Goal: Task Accomplishment & Management: Manage account settings

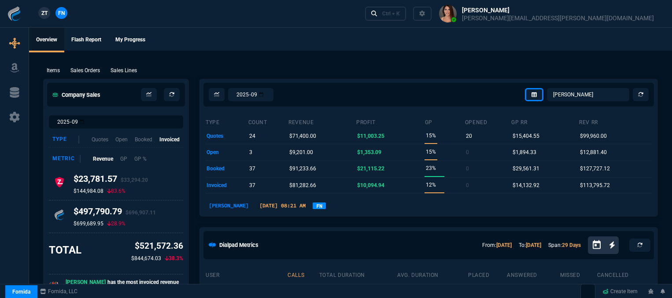
select select "12: [PERSON_NAME]"
click at [400, 11] on div "Ctrl + K" at bounding box center [391, 13] width 18 height 7
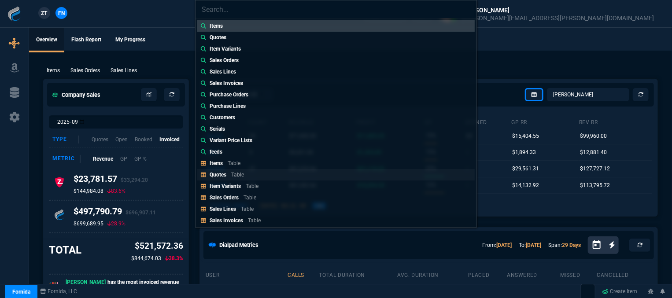
click at [242, 176] on p "Table" at bounding box center [237, 175] width 13 height 6
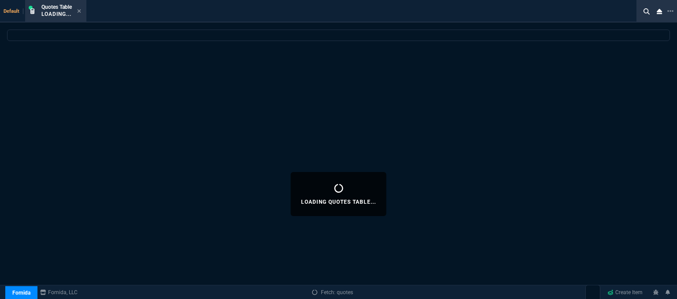
select select
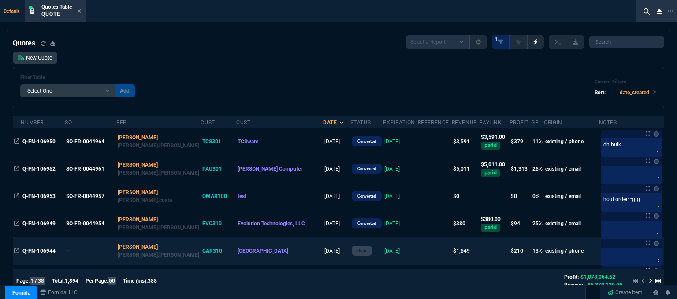
click at [418, 254] on td at bounding box center [435, 250] width 34 height 27
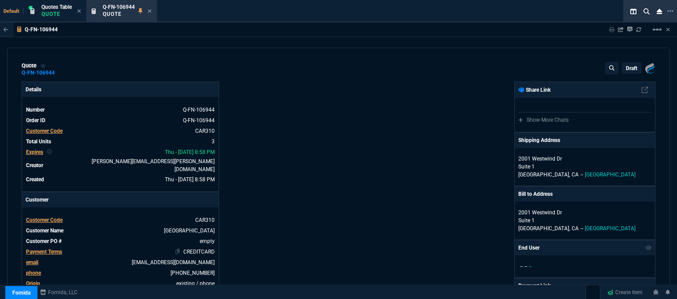
type input "16"
type input "174"
type input "1610"
type input "22"
type input "90"
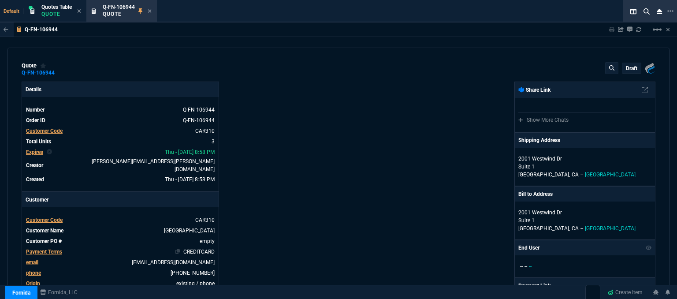
type input "545"
type input "18"
type input "22"
type input "30"
type input "25"
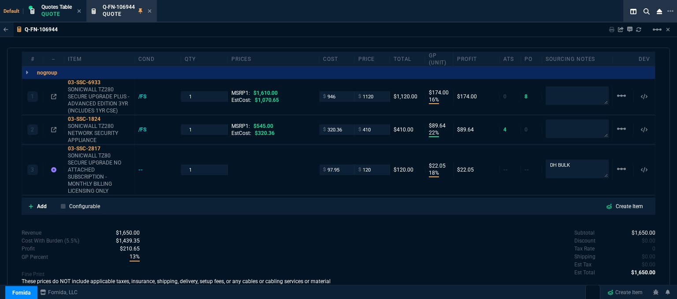
scroll to position [538, 0]
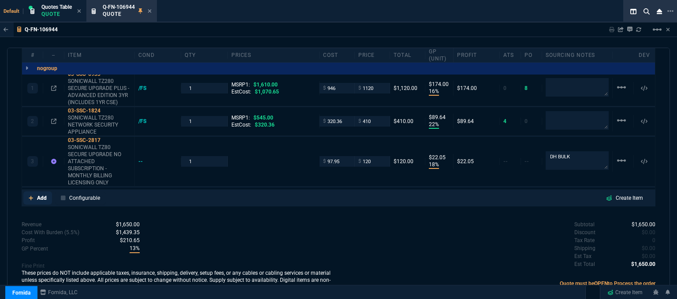
click at [27, 191] on link "Add" at bounding box center [37, 197] width 29 height 13
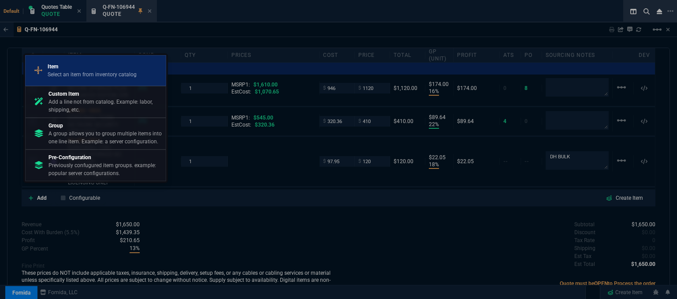
click at [67, 73] on p "Select an item from inventory catalog" at bounding box center [92, 74] width 89 height 8
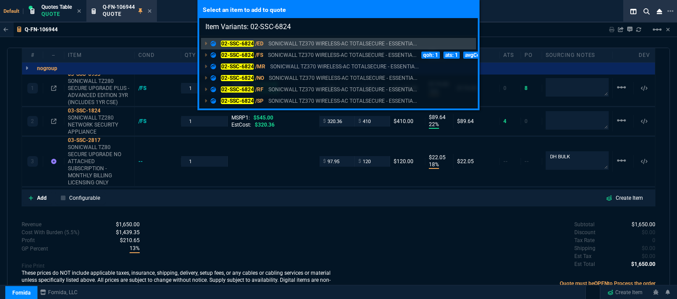
type input "Item Variants: 02-SSC-6824"
click at [251, 224] on div "Select an item to add to quote Item Variants: 02-SSC-6824 02-SSC-6824 /ED SONIC…" at bounding box center [338, 149] width 677 height 299
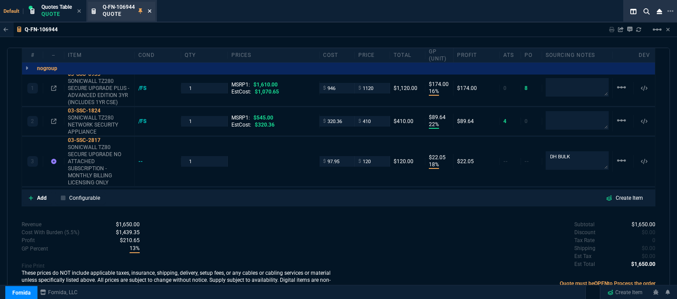
click at [149, 11] on icon at bounding box center [150, 10] width 4 height 5
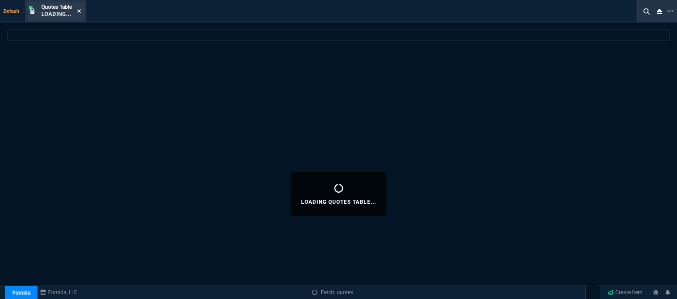
click at [81, 9] on icon at bounding box center [80, 11] width 4 height 4
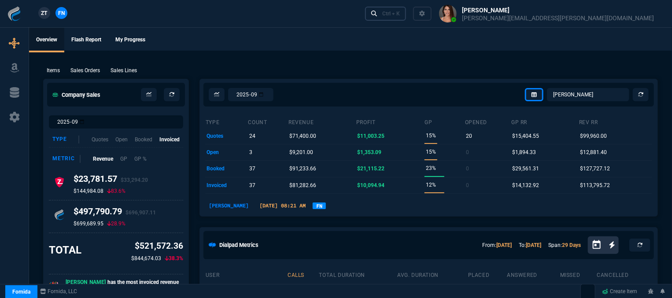
click at [400, 13] on div "Ctrl + K" at bounding box center [391, 13] width 18 height 7
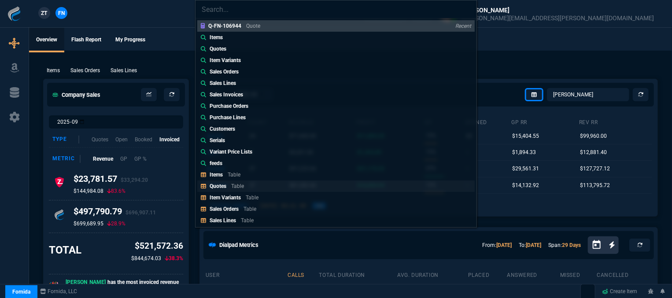
click at [279, 184] on link "Quotes Table" at bounding box center [335, 186] width 277 height 11
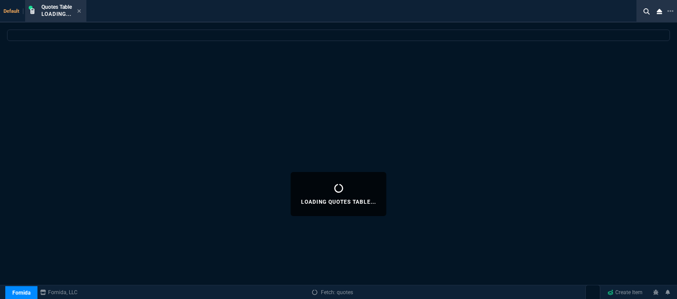
select select
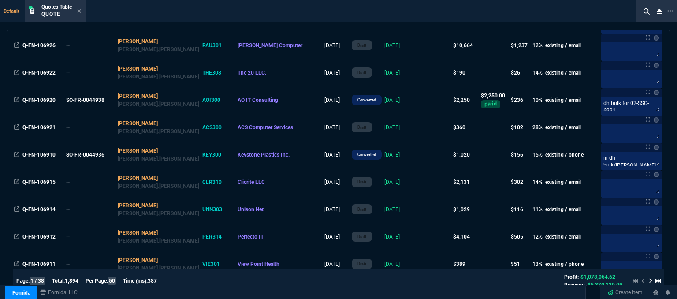
scroll to position [440, 0]
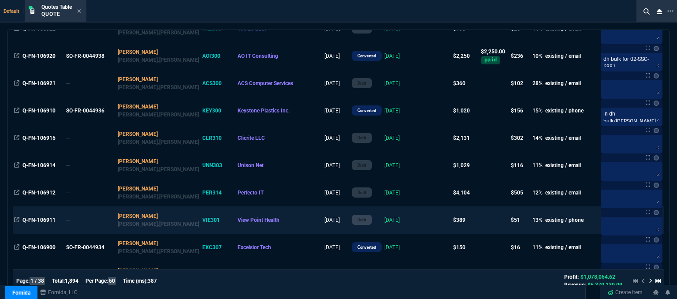
click at [418, 221] on td at bounding box center [435, 219] width 34 height 27
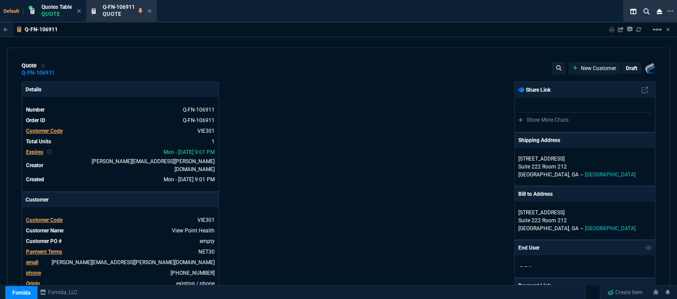
type input "545"
type input "18"
type input "69"
type input "29"
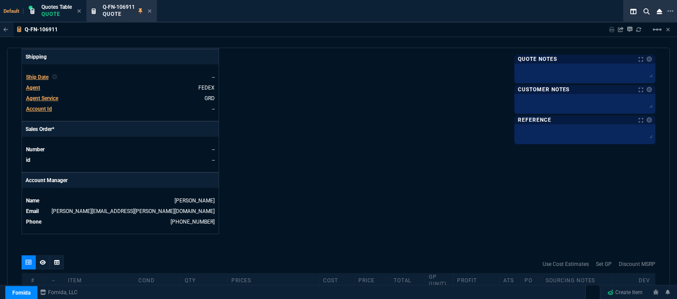
scroll to position [352, 0]
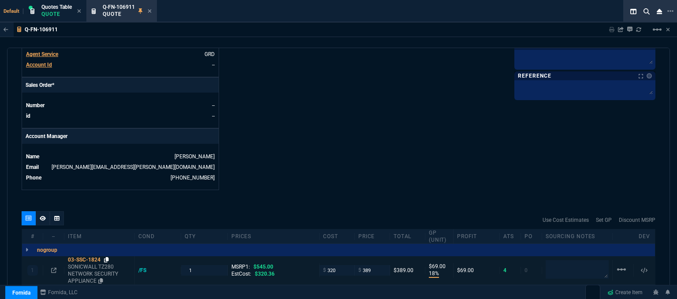
click at [108, 257] on icon at bounding box center [106, 259] width 5 height 5
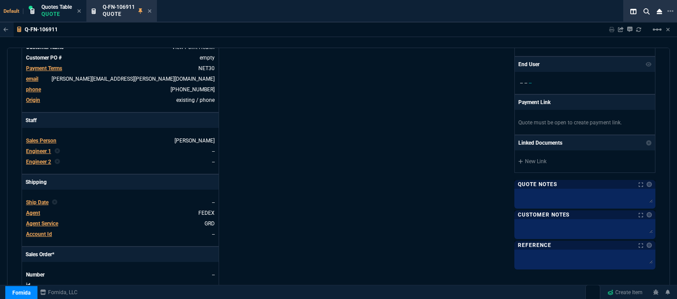
scroll to position [44, 0]
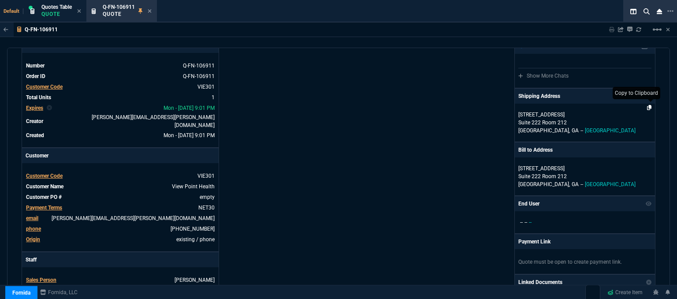
click at [647, 108] on icon at bounding box center [649, 107] width 5 height 5
click at [608, 118] on p "Suite 222 Room 212" at bounding box center [584, 122] width 133 height 8
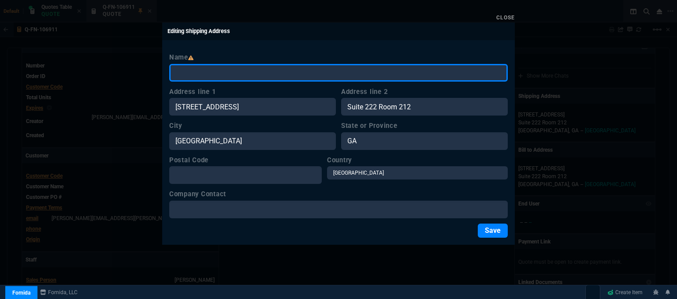
click at [280, 72] on input "Name" at bounding box center [338, 73] width 338 height 18
paste input "[PERSON_NAME] [STREET_ADDRESS]"
type input "[PERSON_NAME] [STREET_ADDRESS]"
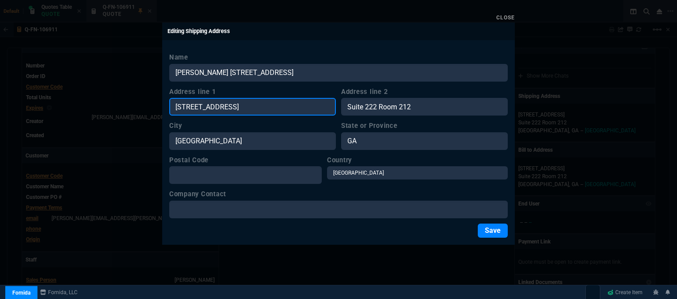
drag, startPoint x: 249, startPoint y: 110, endPoint x: 150, endPoint y: 108, distance: 99.6
click at [150, 108] on div "Close Editing Shipping Address Name [PERSON_NAME] [STREET_ADDRESS] Address line…" at bounding box center [338, 149] width 677 height 299
paste input "[PERSON_NAME] [STREET_ADDRESS]"
type input "[PERSON_NAME] [STREET_ADDRESS]"
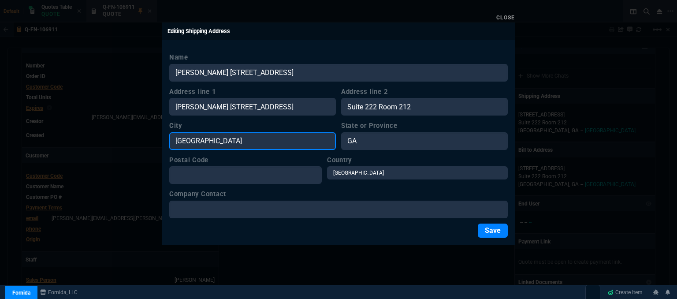
drag, startPoint x: 185, startPoint y: 142, endPoint x: 138, endPoint y: 135, distance: 47.7
click at [138, 135] on div "Close Editing Shipping Address Name [PERSON_NAME] [STREET_ADDRESS] Address line…" at bounding box center [338, 149] width 677 height 299
paste input "[PERSON_NAME] [STREET_ADDRESS]"
type input "[PERSON_NAME] [STREET_ADDRESS]"
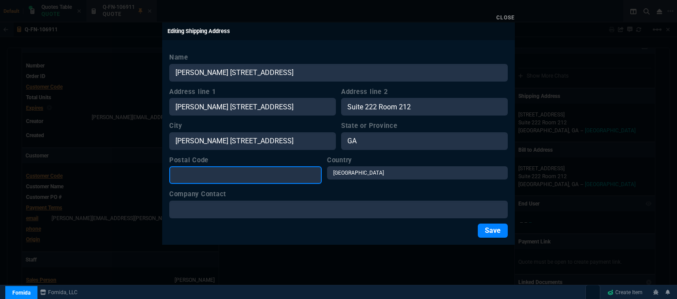
click at [214, 177] on input "Postal Code" at bounding box center [245, 175] width 152 height 18
click at [193, 173] on input "Postal Code" at bounding box center [245, 175] width 152 height 18
paste input "[PERSON_NAME] [STREET_ADDRESS]"
drag, startPoint x: 298, startPoint y: 173, endPoint x: 176, endPoint y: 173, distance: 122.0
click at [176, 173] on input "[PERSON_NAME] [STREET_ADDRESS]" at bounding box center [245, 175] width 152 height 18
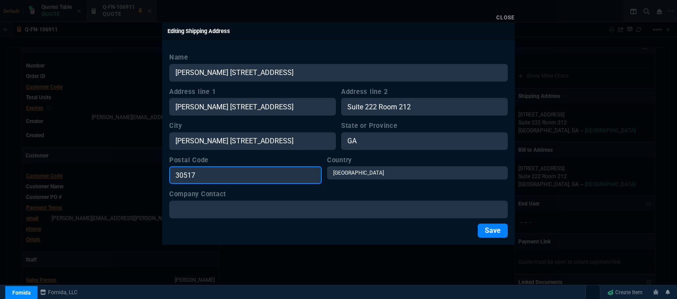
type input "30517"
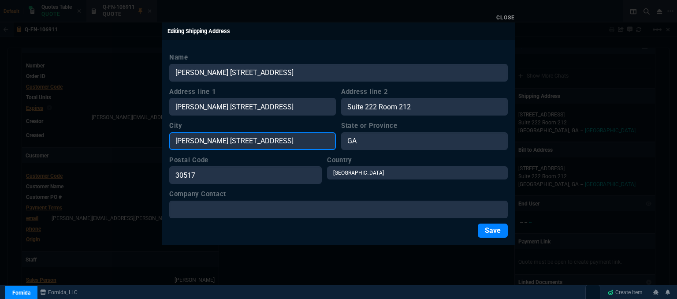
click at [321, 142] on input "[PERSON_NAME] [STREET_ADDRESS]" at bounding box center [252, 141] width 166 height 18
click at [254, 140] on input "[PERSON_NAME] [STREET_ADDRESS]" at bounding box center [252, 141] width 166 height 18
type input "Braselton"
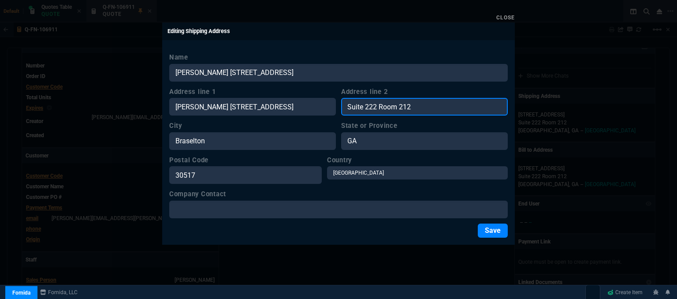
drag, startPoint x: 421, startPoint y: 106, endPoint x: 338, endPoint y: 105, distance: 83.7
click at [338, 105] on div "Address line 1 [PERSON_NAME] [STREET_ADDRESS] Address line [GEOGRAPHIC_DATA] 212" at bounding box center [338, 101] width 338 height 29
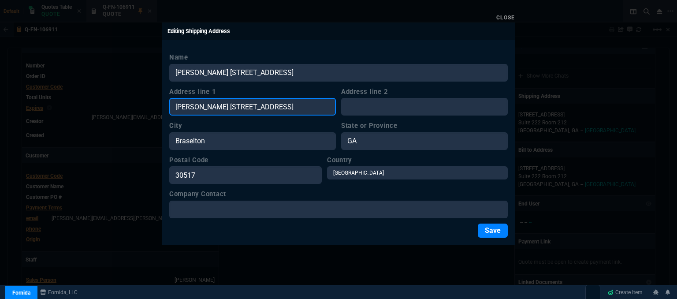
drag, startPoint x: 325, startPoint y: 107, endPoint x: 211, endPoint y: 107, distance: 113.2
click at [211, 107] on input "[PERSON_NAME] [STREET_ADDRESS]" at bounding box center [252, 107] width 166 height 18
click at [210, 108] on input "[PERSON_NAME] [STREET_ADDRESS]" at bounding box center [252, 107] width 166 height 18
click at [315, 104] on input "[STREET_ADDRESS]" at bounding box center [252, 107] width 166 height 18
type input "[STREET_ADDRESS],"
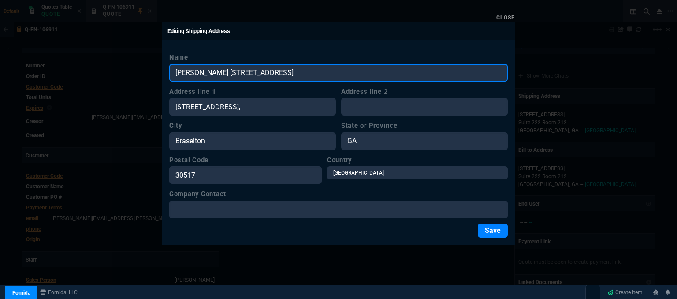
drag, startPoint x: 328, startPoint y: 71, endPoint x: 208, endPoint y: 73, distance: 119.4
click at [208, 73] on input "[PERSON_NAME] [STREET_ADDRESS]" at bounding box center [338, 73] width 338 height 18
type input "[PERSON_NAME]"
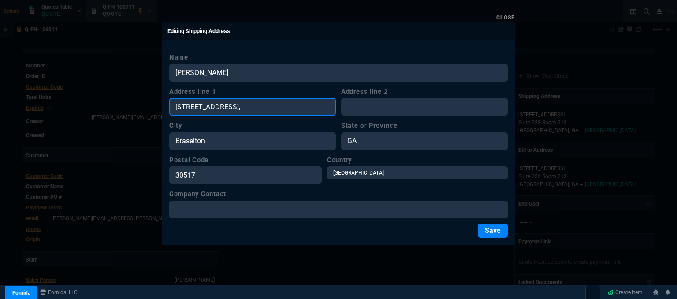
click at [270, 106] on input "[STREET_ADDRESS]," at bounding box center [252, 107] width 166 height 18
type input "[STREET_ADDRESS]"
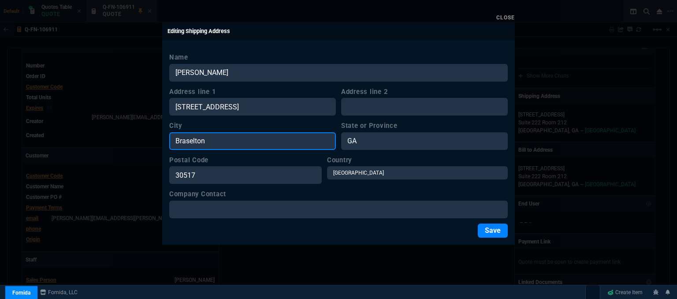
click at [176, 137] on input "Braselton" at bounding box center [252, 141] width 166 height 18
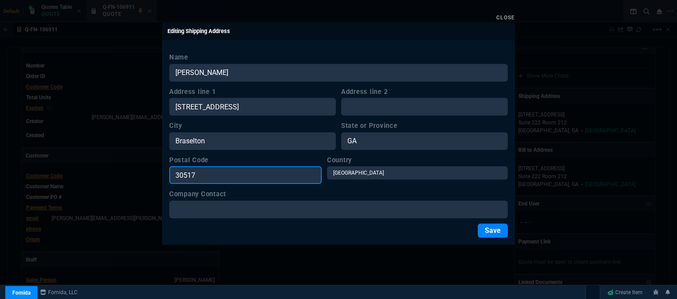
click at [178, 171] on input "30517" at bounding box center [245, 175] width 152 height 18
type input "30517"
click at [499, 234] on button "Save" at bounding box center [492, 230] width 30 height 14
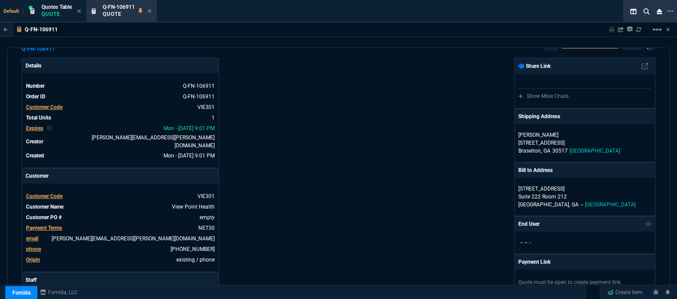
scroll to position [0, 0]
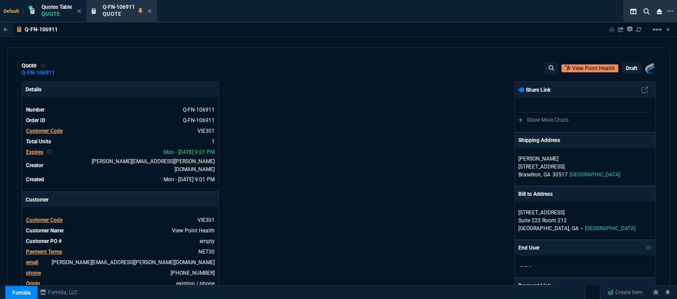
click at [625, 71] on p "draft" at bounding box center [630, 68] width 11 height 7
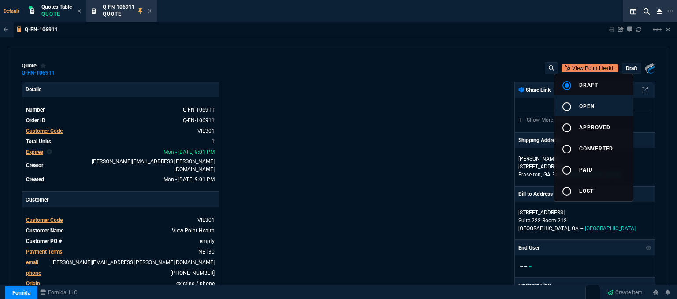
click at [584, 107] on span "open" at bounding box center [586, 106] width 15 height 6
click at [418, 124] on div at bounding box center [338, 149] width 677 height 299
type input "18"
type input "69"
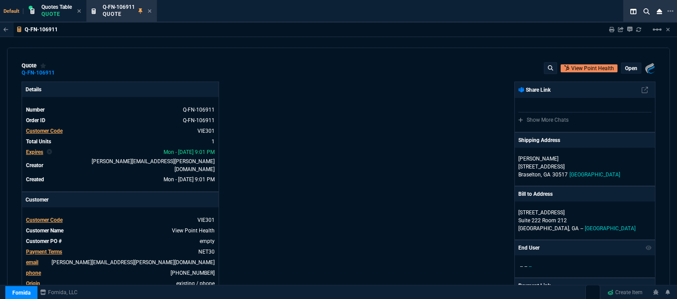
type input "29"
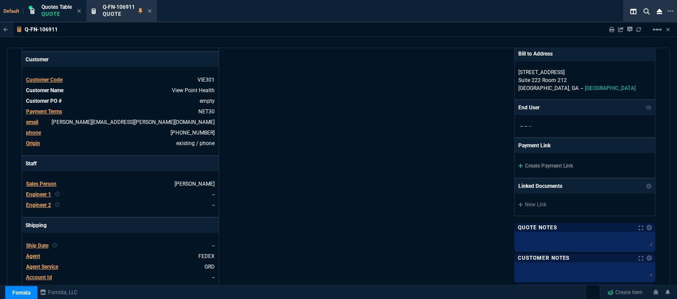
scroll to position [144, 0]
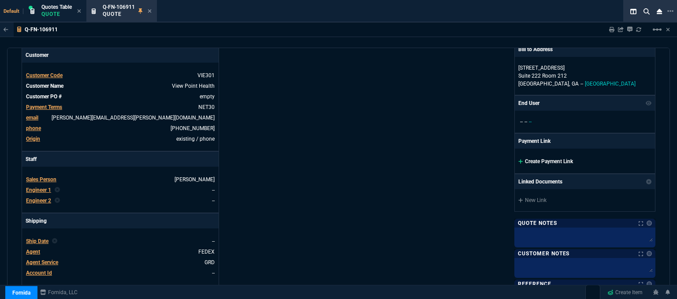
click at [518, 159] on icon at bounding box center [520, 161] width 5 height 5
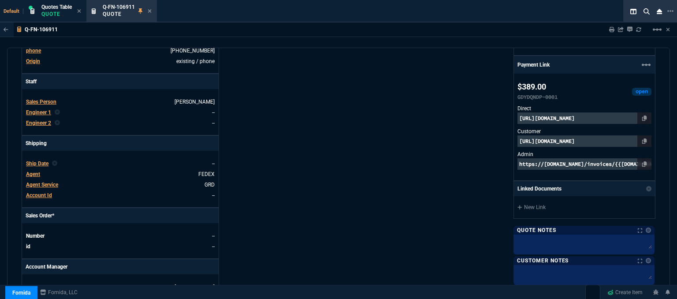
scroll to position [223, 0]
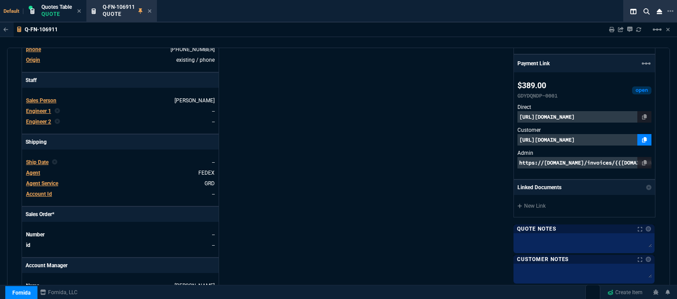
click at [642, 139] on icon at bounding box center [644, 139] width 5 height 5
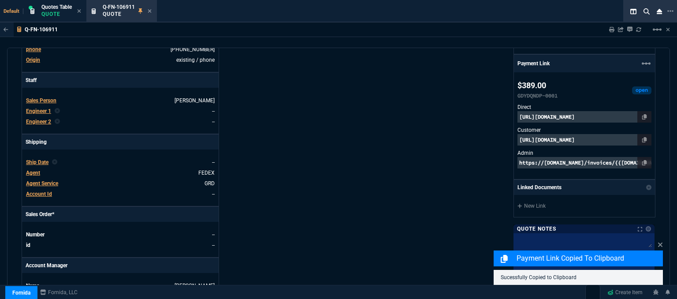
scroll to position [444, 0]
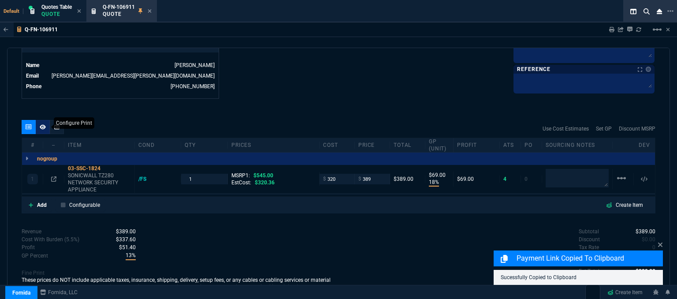
click at [40, 124] on icon at bounding box center [43, 126] width 6 height 5
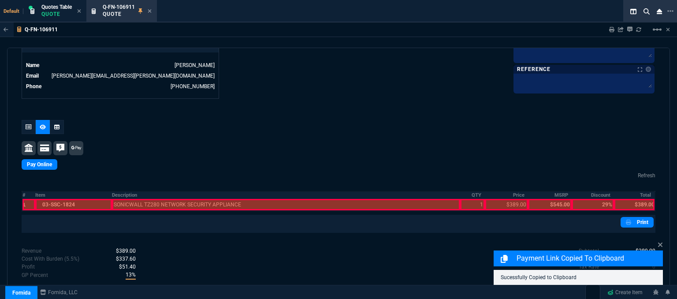
click at [74, 199] on div at bounding box center [73, 204] width 77 height 11
click at [171, 199] on div at bounding box center [286, 204] width 348 height 11
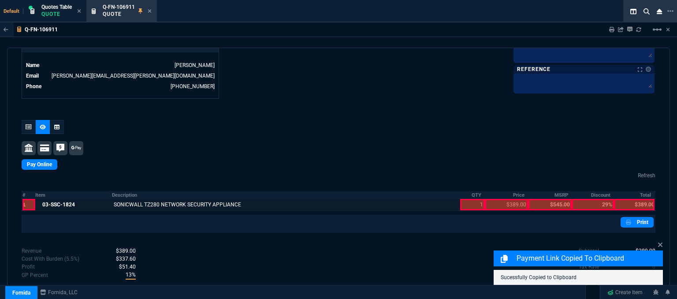
click at [470, 200] on div at bounding box center [472, 204] width 25 height 11
click at [509, 200] on div at bounding box center [505, 204] width 43 height 11
click at [638, 199] on div at bounding box center [634, 204] width 41 height 11
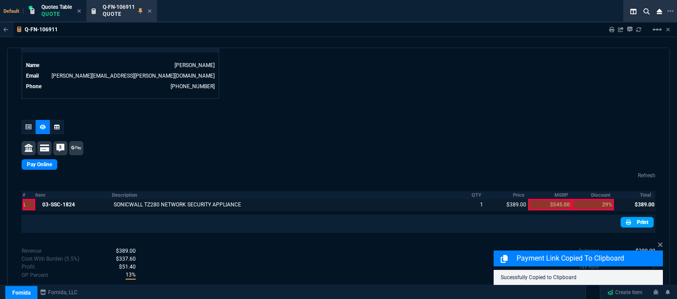
click at [642, 217] on link "Print" at bounding box center [636, 222] width 33 height 11
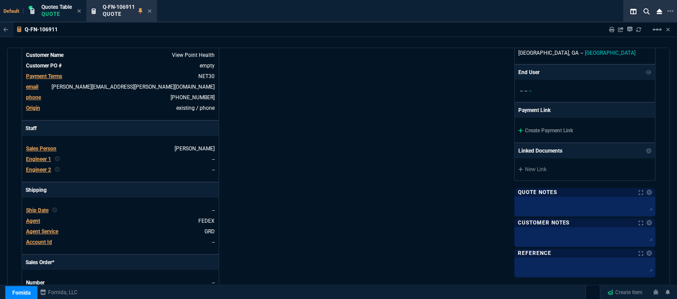
scroll to position [122, 0]
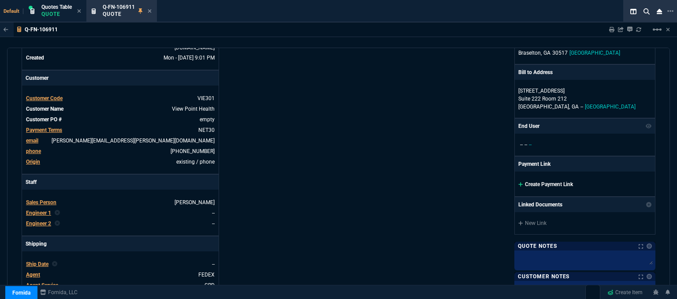
click at [518, 182] on icon at bounding box center [520, 184] width 4 height 4
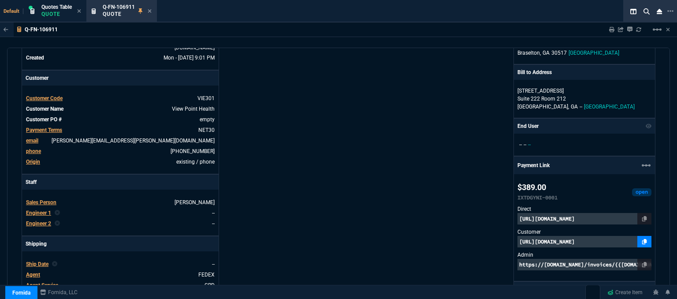
click at [642, 239] on icon at bounding box center [644, 241] width 5 height 5
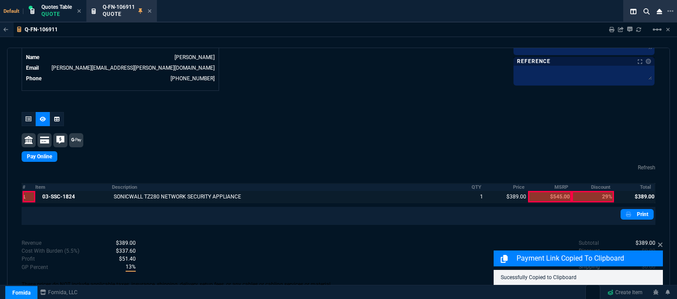
scroll to position [462, 0]
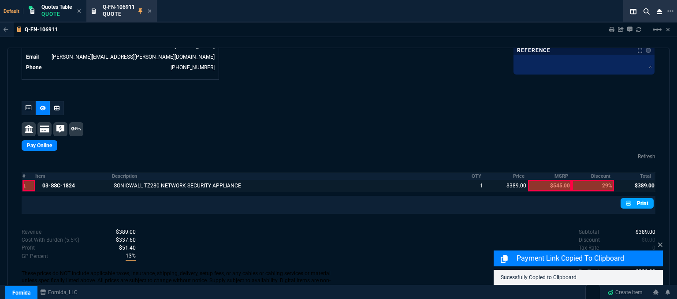
click at [635, 198] on link "Print" at bounding box center [636, 203] width 33 height 11
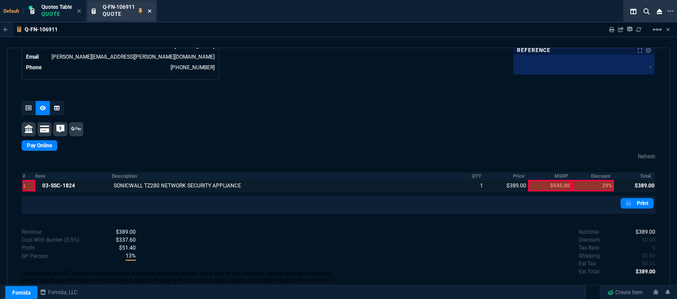
click at [152, 11] on icon at bounding box center [150, 10] width 4 height 5
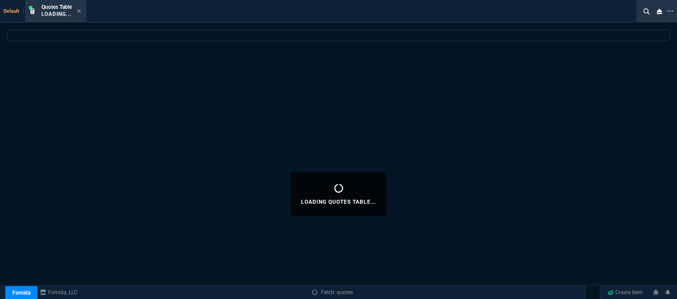
select select
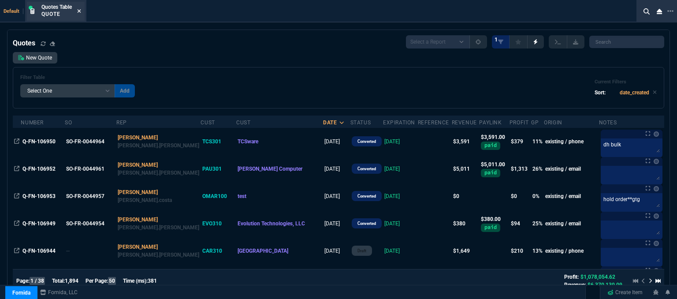
click at [79, 12] on icon at bounding box center [79, 10] width 4 height 5
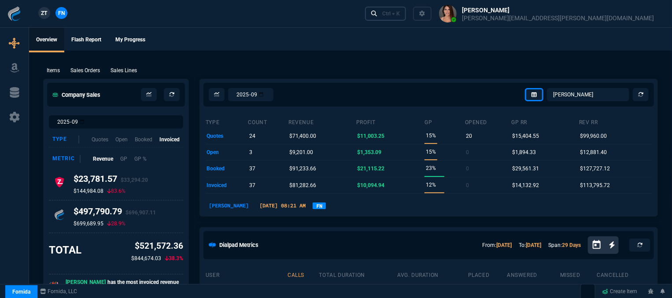
click at [400, 16] on div "Ctrl + K" at bounding box center [391, 13] width 18 height 7
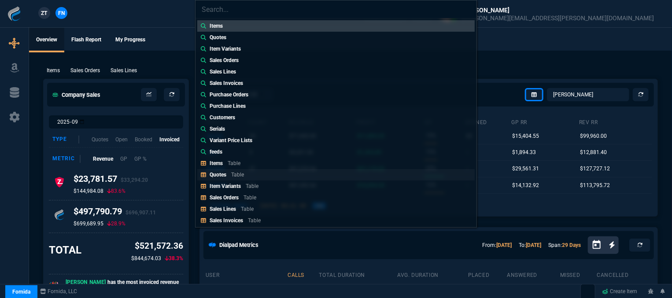
click at [259, 175] on link "Quotes Table" at bounding box center [335, 174] width 277 height 11
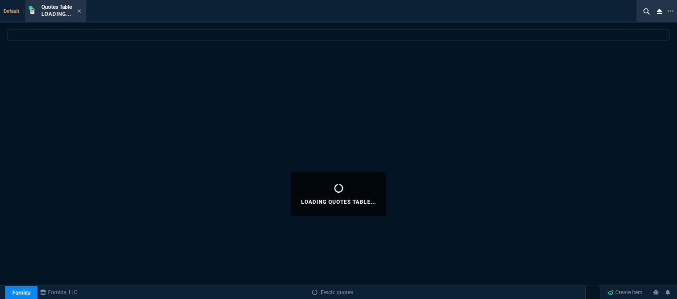
select select
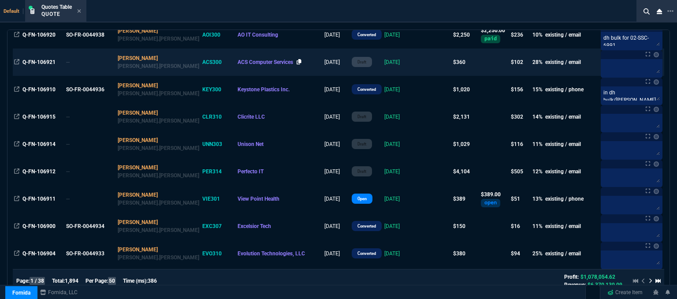
scroll to position [529, 0]
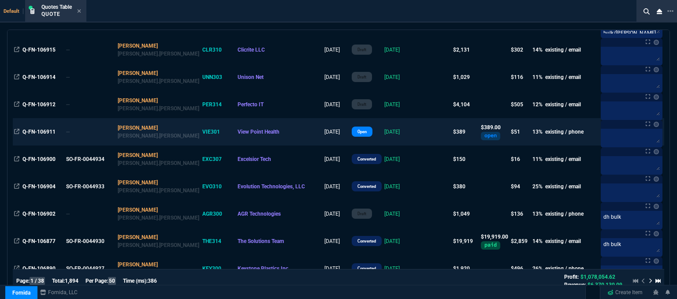
click at [395, 134] on td "[DATE]" at bounding box center [400, 131] width 35 height 27
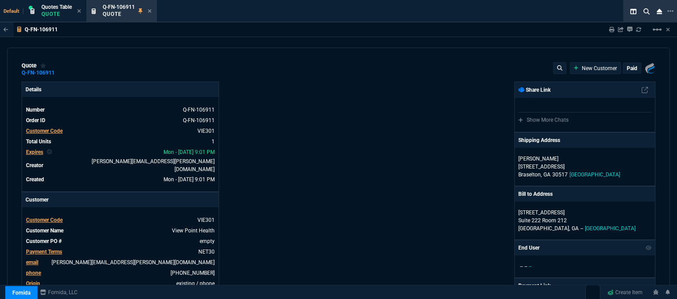
type input "545"
type input "18"
type input "69"
type input "29"
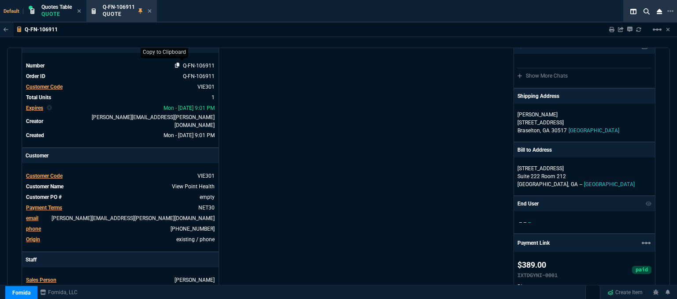
click at [176, 67] on icon at bounding box center [177, 65] width 5 height 5
click at [152, 11] on div "Q-FN-106911 Quote" at bounding box center [121, 11] width 67 height 19
click at [144, 8] on div "Q-FN-106911 Quote" at bounding box center [127, 11] width 49 height 15
click at [150, 9] on icon at bounding box center [150, 10] width 4 height 5
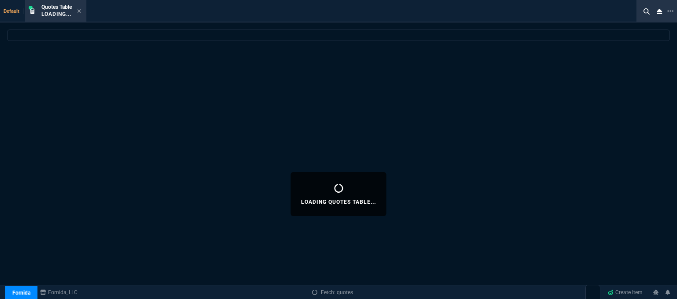
select select
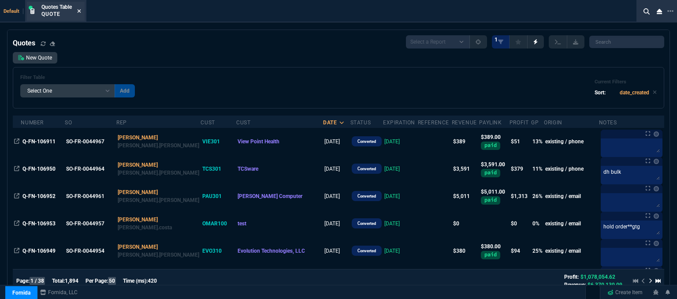
click at [80, 10] on icon at bounding box center [79, 10] width 4 height 5
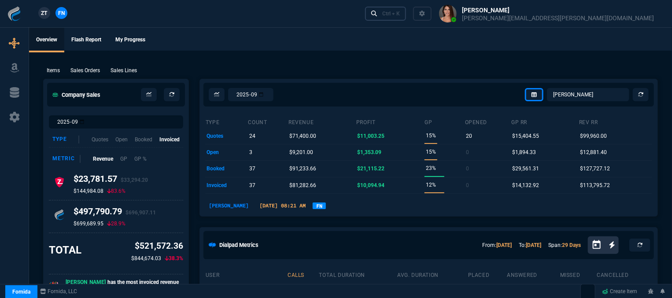
click at [400, 15] on div "Ctrl + K" at bounding box center [391, 13] width 18 height 7
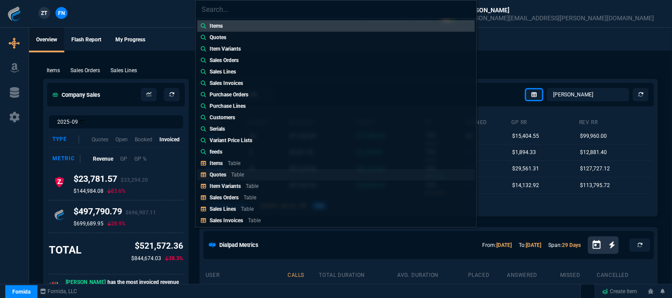
click at [255, 174] on link "Quotes Table" at bounding box center [335, 174] width 277 height 11
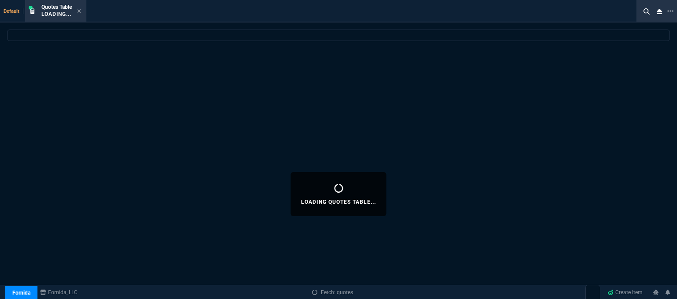
select select
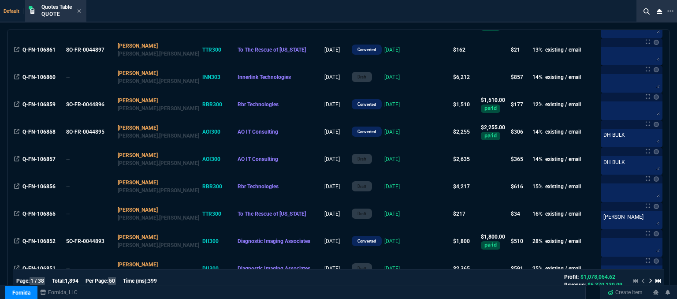
scroll to position [1238, 0]
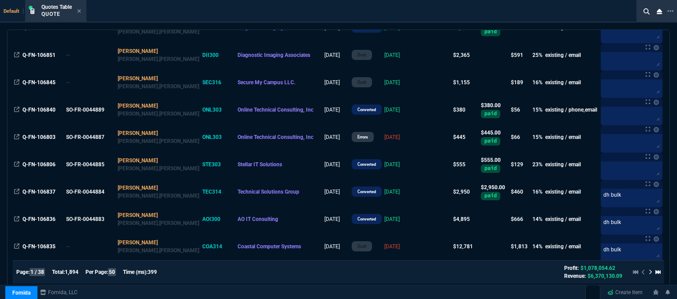
click at [648, 271] on icon at bounding box center [650, 271] width 4 height 5
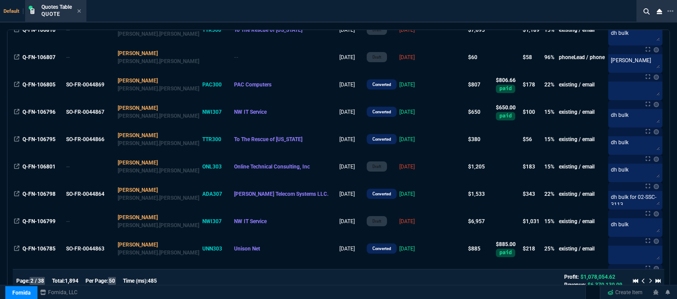
scroll to position [313, 0]
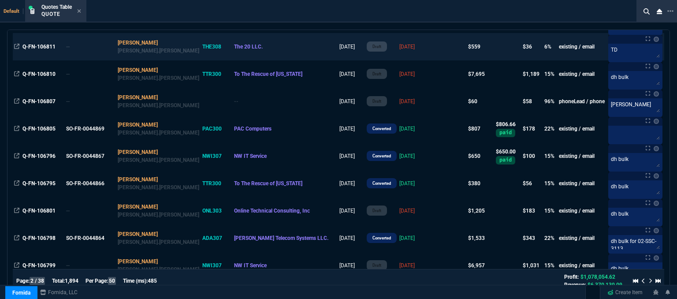
click at [433, 53] on td at bounding box center [450, 46] width 34 height 27
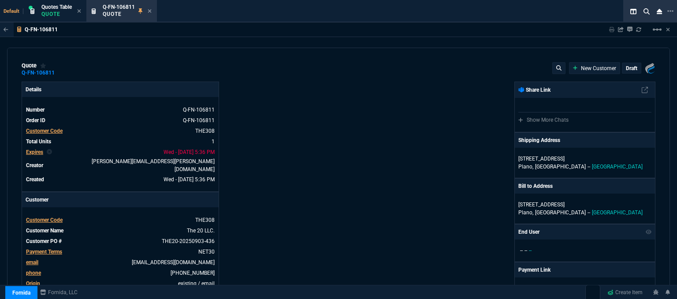
type input "11"
type input "63"
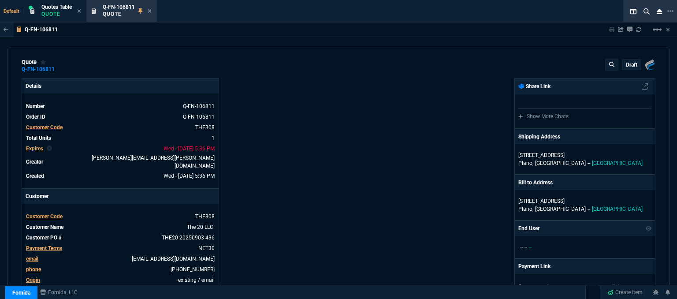
scroll to position [0, 0]
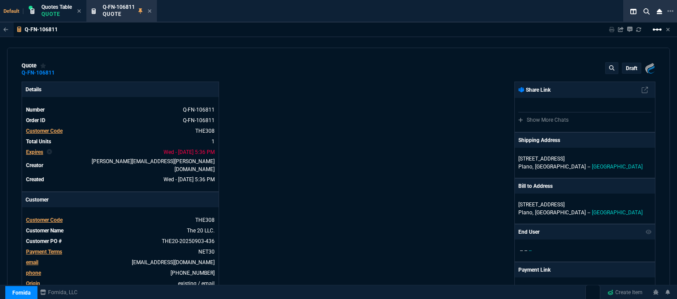
click at [655, 29] on mat-icon "linear_scale" at bounding box center [656, 29] width 11 height 11
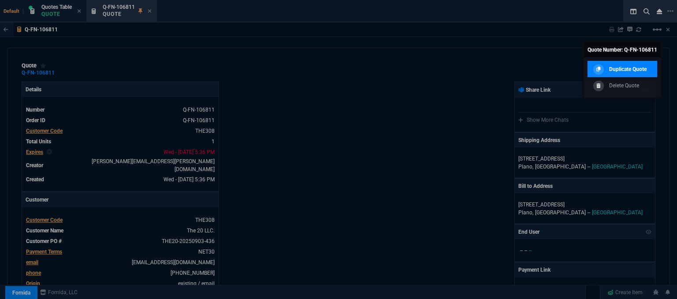
click at [625, 68] on p "Duplicate Quote" at bounding box center [627, 69] width 37 height 8
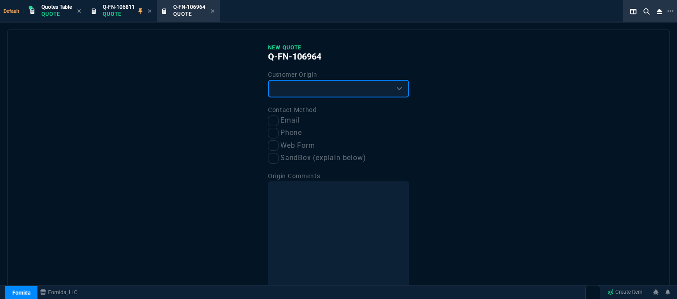
click at [346, 89] on select "Existing Customer Amazon Lead (first order) Website Lead (first order) Called (…" at bounding box center [338, 89] width 141 height 18
select select "existing"
click at [268, 80] on select "Existing Customer Amazon Lead (first order) Website Lead (first order) Called (…" at bounding box center [338, 89] width 141 height 18
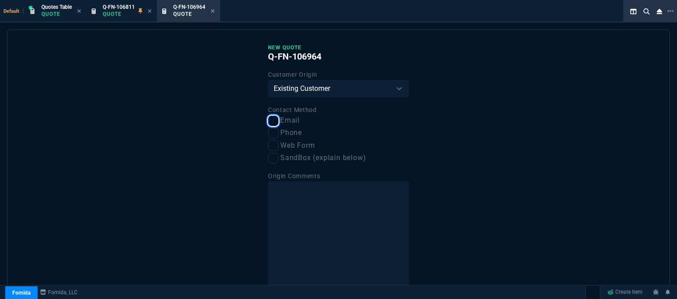
click at [271, 118] on input "Email" at bounding box center [273, 120] width 11 height 11
checkbox input "true"
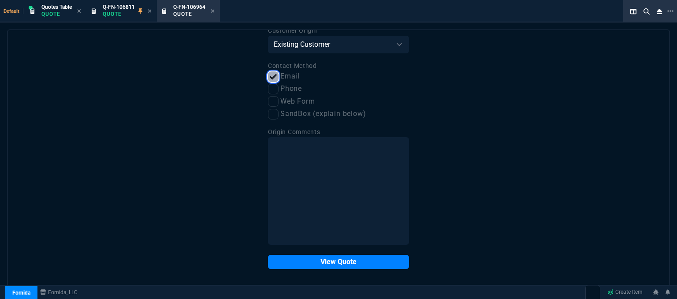
scroll to position [44, 0]
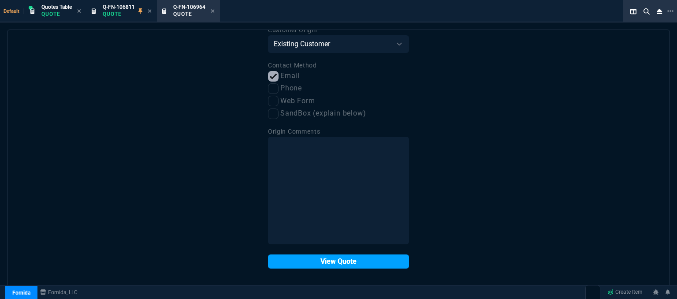
click at [322, 265] on button "View Quote" at bounding box center [338, 261] width 141 height 14
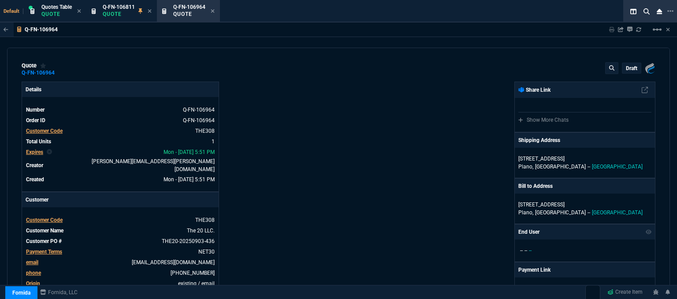
type input "11"
type input "63"
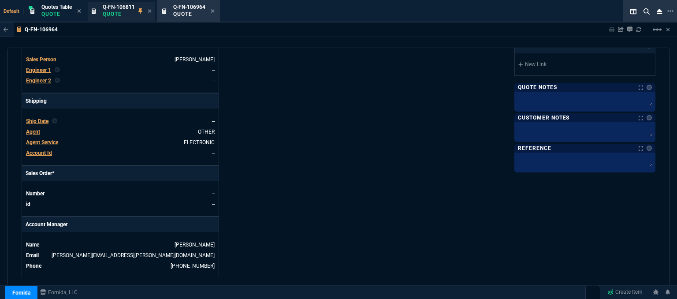
click at [124, 11] on p "Quote" at bounding box center [119, 14] width 32 height 7
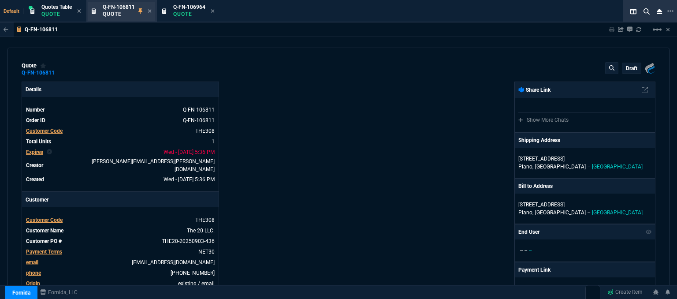
type input "11"
type input "63"
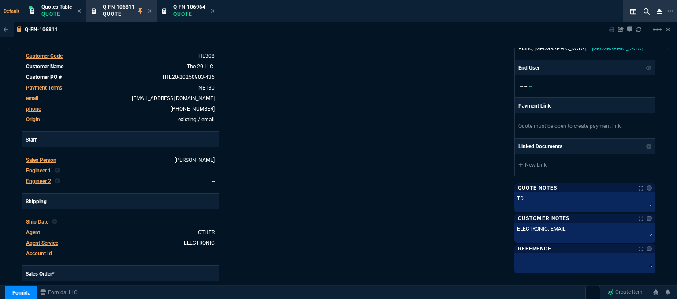
scroll to position [220, 0]
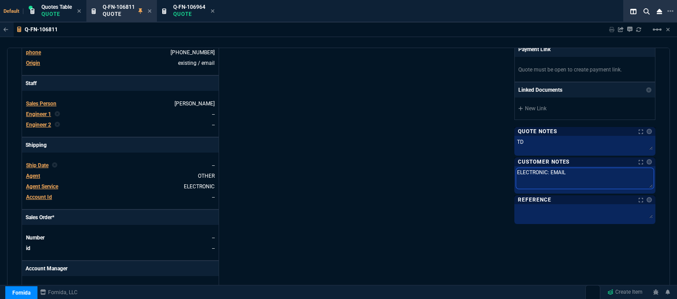
drag, startPoint x: 597, startPoint y: 171, endPoint x: 461, endPoint y: 153, distance: 137.7
click at [464, 153] on div "Fornida, LLC [STREET_ADDRESS] Share Link Show More Chats Shipping Address [STRE…" at bounding box center [496, 91] width 317 height 461
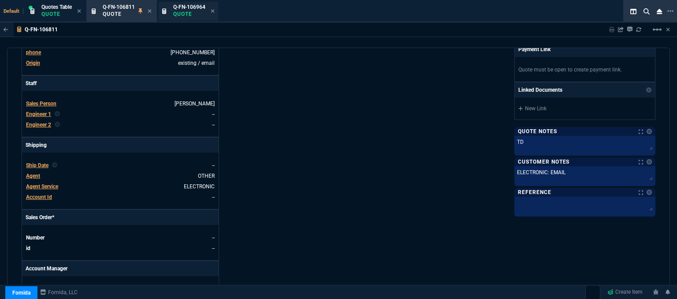
click at [188, 8] on span "Q-FN-106964" at bounding box center [189, 7] width 32 height 6
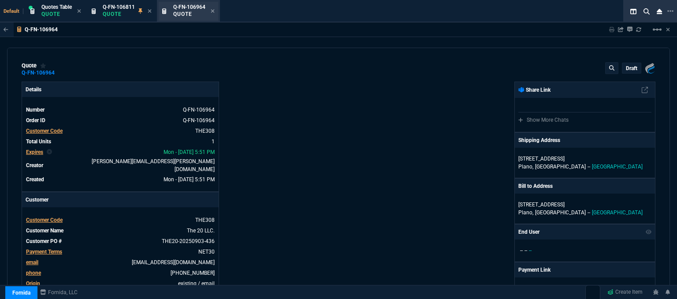
type input "11"
type input "63"
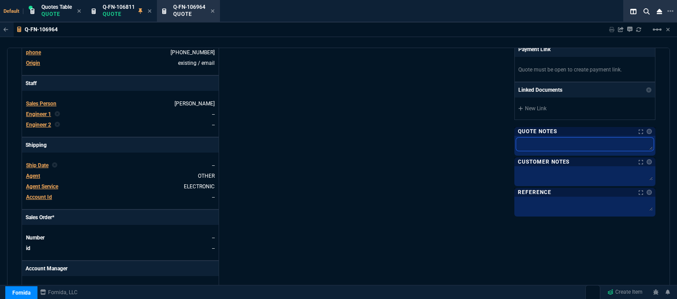
click at [546, 148] on textarea at bounding box center [584, 143] width 137 height 13
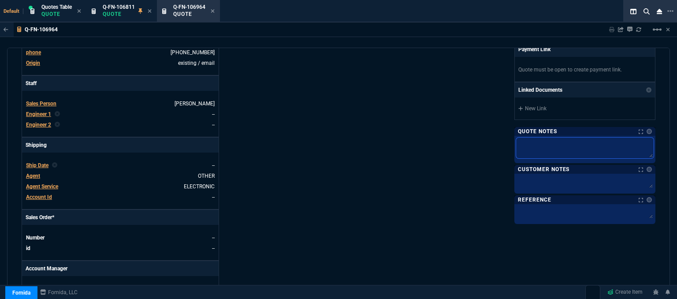
type textarea "t"
type textarea "td"
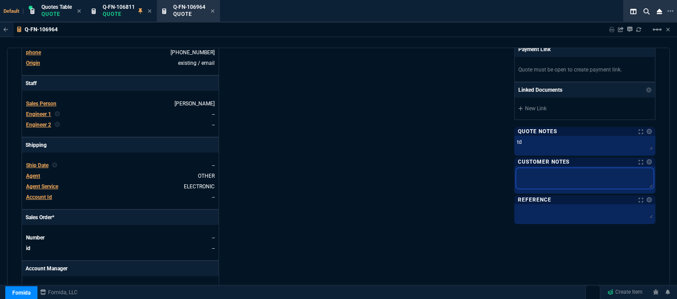
click at [546, 178] on textarea at bounding box center [584, 178] width 137 height 21
paste textarea "ELECTRONIC: EMAIL"
type textarea "ELECTRONIC: EMAIL"
click at [388, 142] on div "Fornida, LLC [STREET_ADDRESS] Share Link Show More Chats Shipping Address [STRE…" at bounding box center [496, 91] width 317 height 461
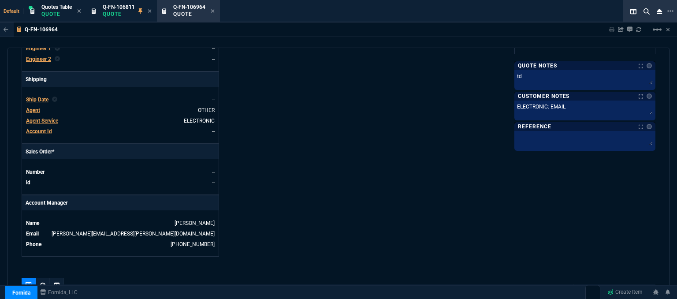
scroll to position [352, 0]
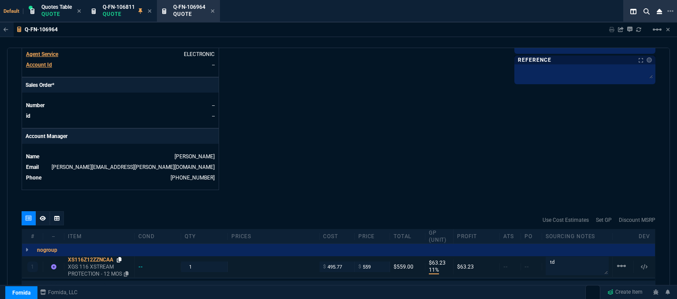
click at [119, 257] on icon at bounding box center [119, 259] width 5 height 5
click at [214, 11] on icon at bounding box center [213, 11] width 4 height 4
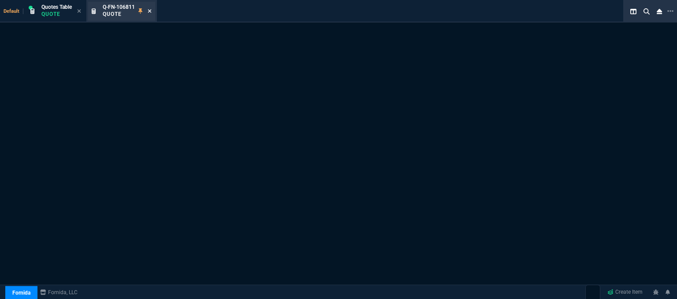
click at [149, 10] on icon at bounding box center [150, 11] width 4 height 4
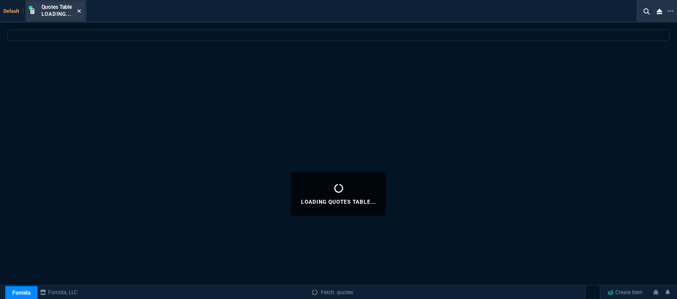
select select
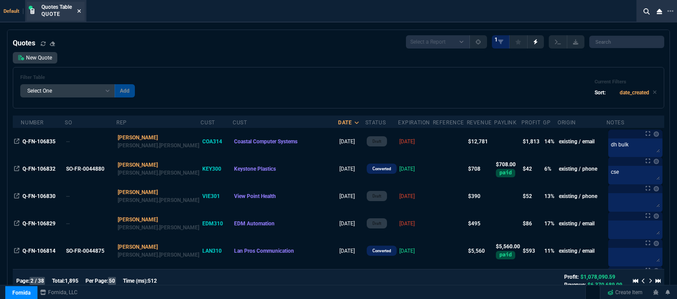
click at [80, 11] on icon at bounding box center [80, 11] width 4 height 4
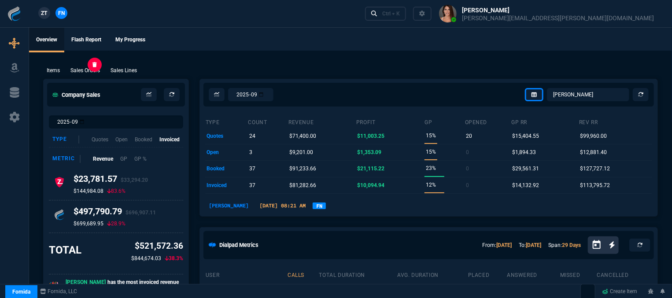
click at [100, 68] on div "Sales Orders" at bounding box center [85, 71] width 37 height 8
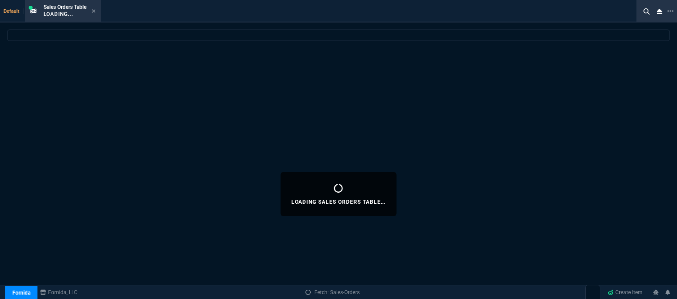
select select
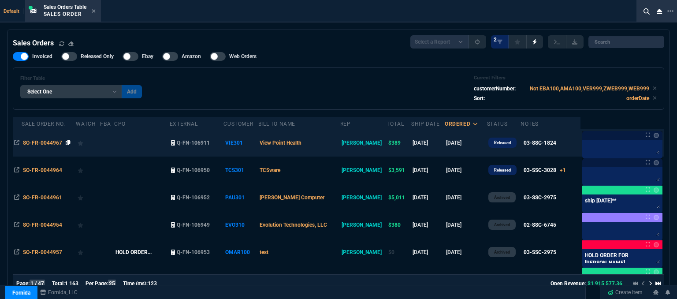
click at [67, 142] on icon at bounding box center [68, 142] width 5 height 5
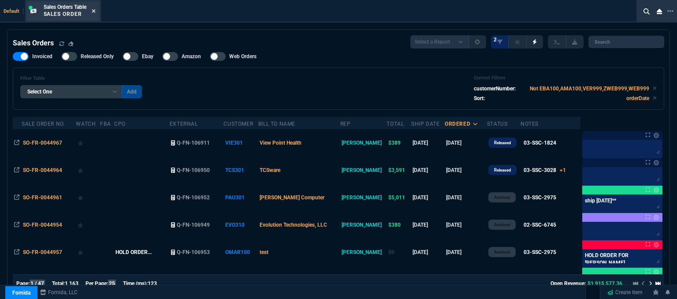
click at [95, 10] on icon at bounding box center [94, 11] width 4 height 4
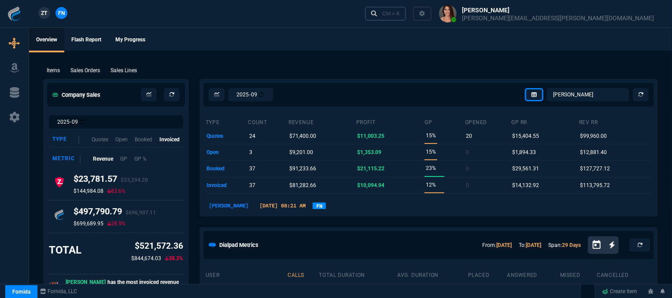
click at [400, 15] on div "Ctrl + K" at bounding box center [391, 13] width 18 height 7
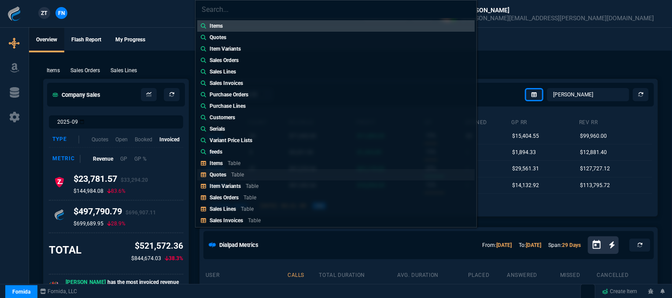
click at [251, 177] on link "Quotes Table" at bounding box center [335, 174] width 277 height 11
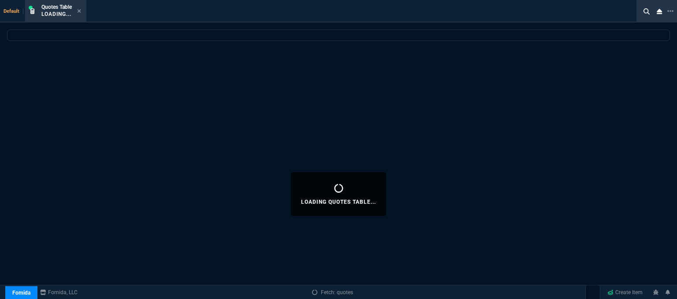
select select
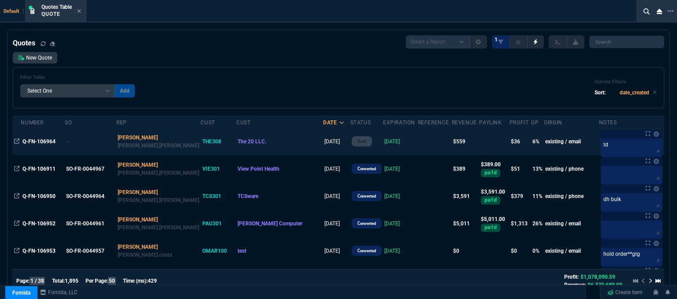
click at [418, 144] on td at bounding box center [435, 141] width 34 height 27
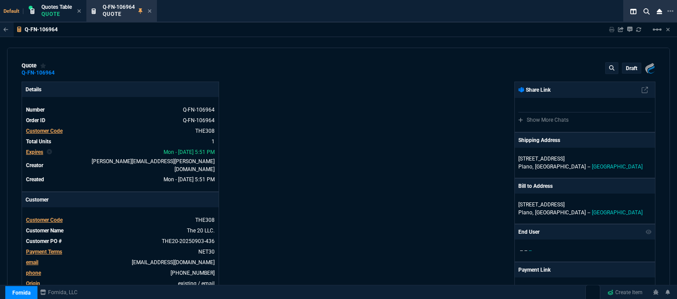
type input "11"
type input "63"
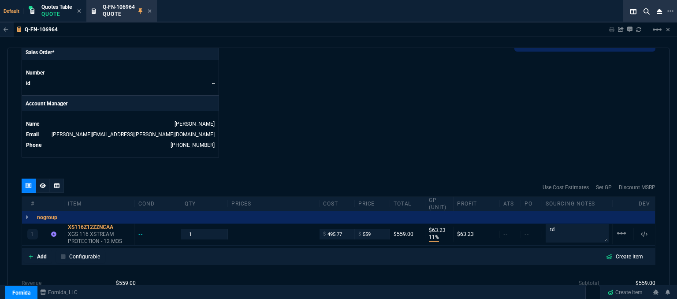
scroll to position [440, 0]
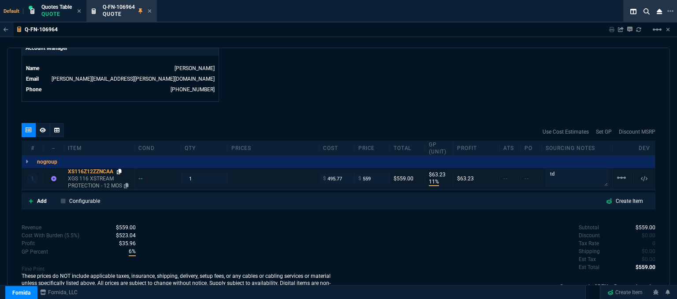
click at [118, 169] on icon at bounding box center [119, 171] width 5 height 5
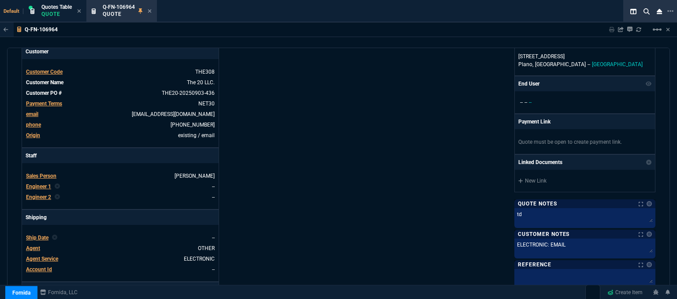
scroll to position [220, 0]
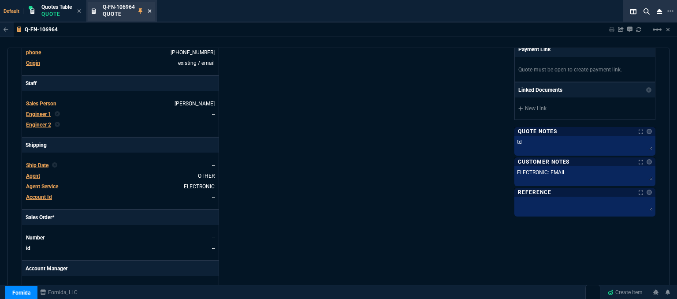
click at [150, 10] on icon at bounding box center [150, 11] width 4 height 4
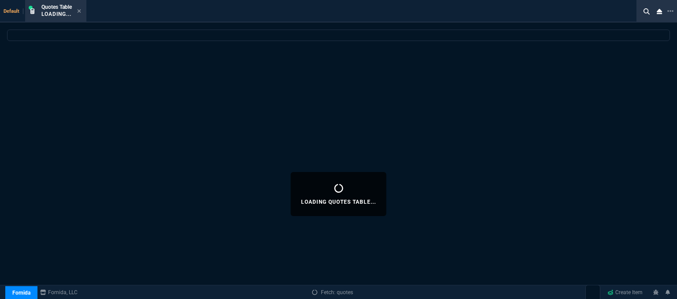
select select
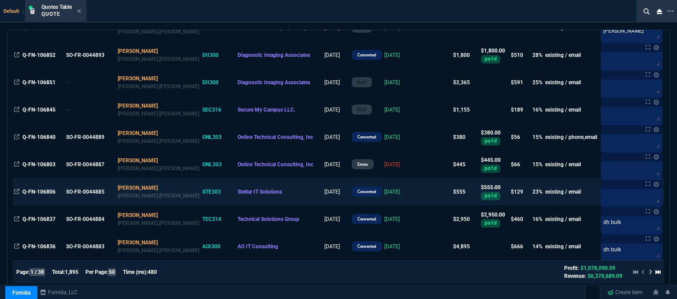
scroll to position [1238, 0]
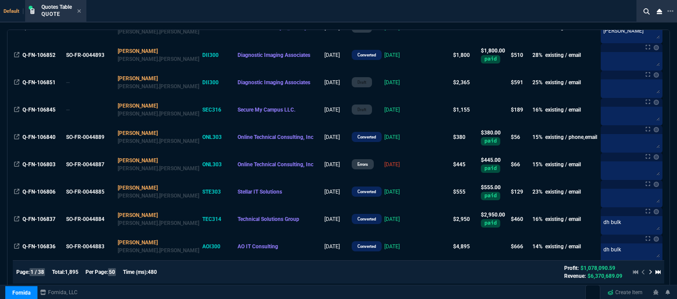
click at [648, 272] on icon at bounding box center [650, 271] width 4 height 5
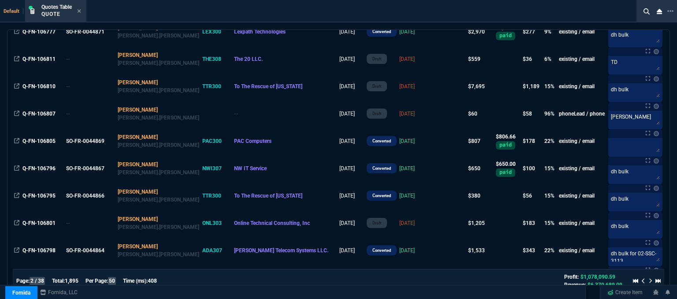
scroll to position [313, 0]
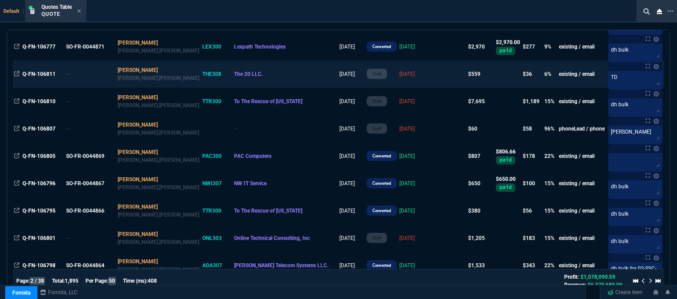
click at [433, 75] on td at bounding box center [450, 73] width 34 height 27
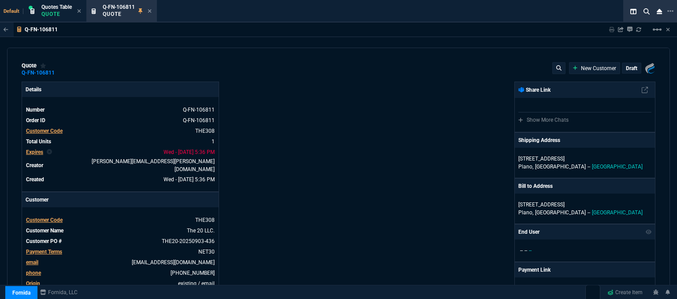
type input "11"
type input "63"
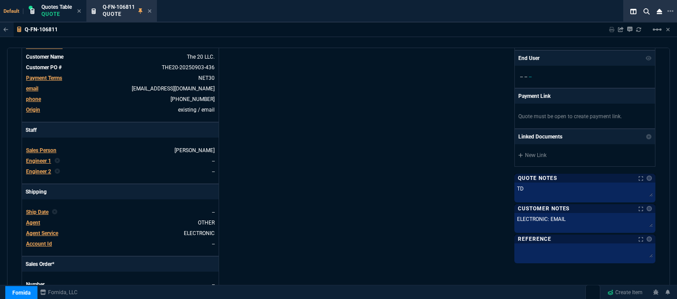
scroll to position [88, 0]
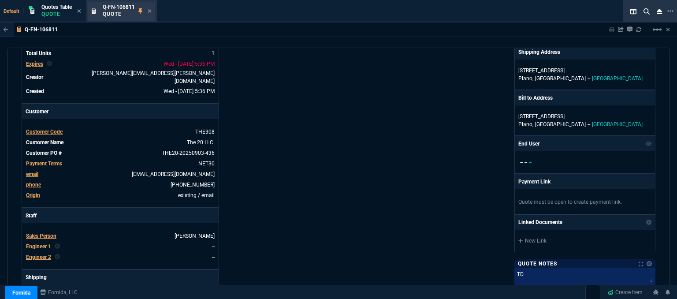
click at [151, 6] on div "Q-FN-106811 Quote" at bounding box center [127, 11] width 49 height 15
click at [148, 12] on icon at bounding box center [150, 10] width 4 height 5
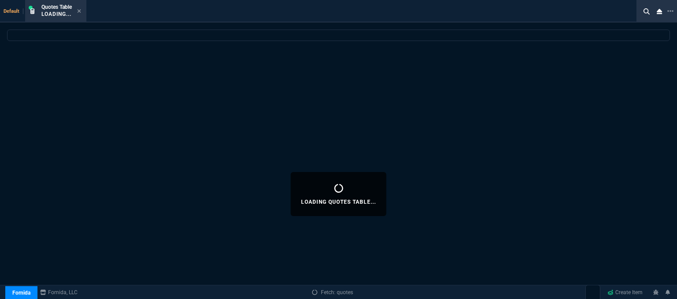
select select
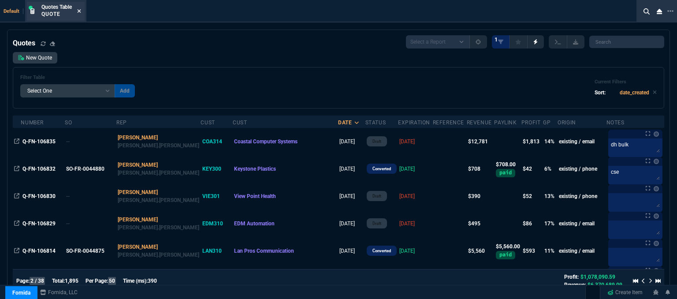
click at [79, 11] on icon at bounding box center [79, 10] width 4 height 5
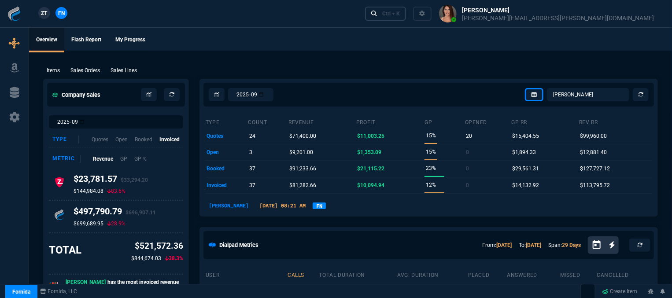
click at [400, 11] on div "Ctrl + K" at bounding box center [391, 13] width 18 height 7
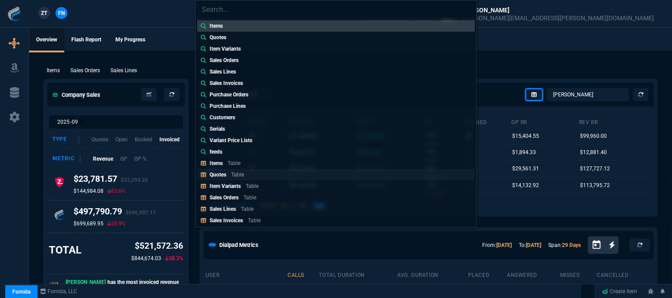
click at [226, 177] on div "Quotes Table" at bounding box center [229, 175] width 38 height 8
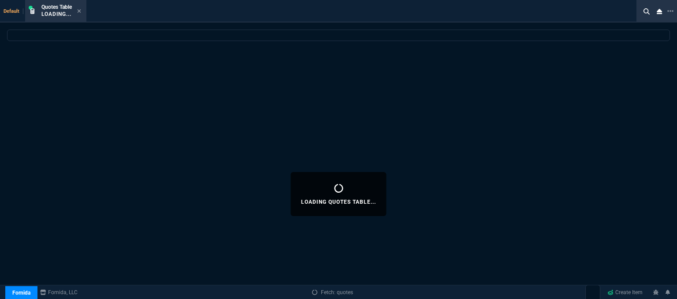
select select
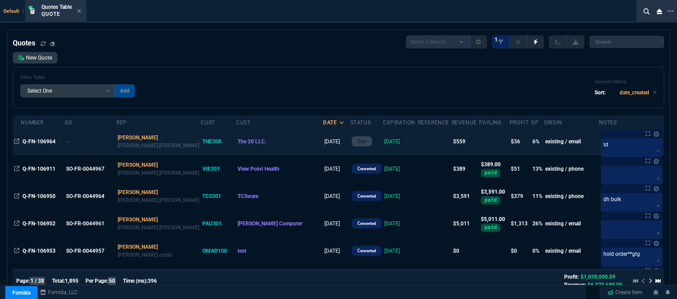
click at [418, 140] on td at bounding box center [435, 141] width 34 height 27
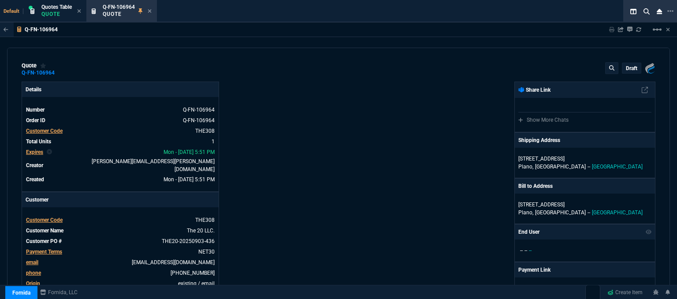
type input "11"
type input "63"
click at [654, 26] on mat-icon "linear_scale" at bounding box center [656, 29] width 11 height 11
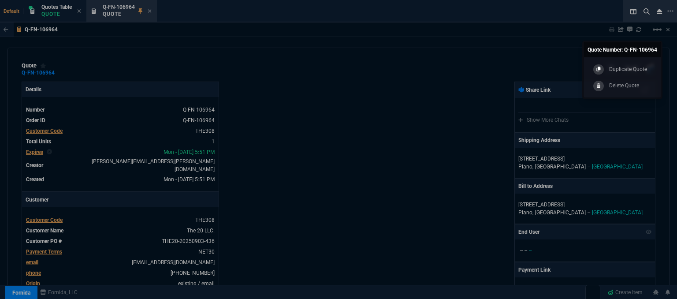
click at [390, 104] on div at bounding box center [338, 149] width 677 height 299
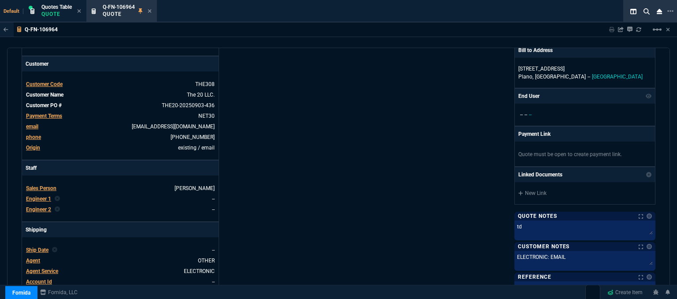
scroll to position [0, 0]
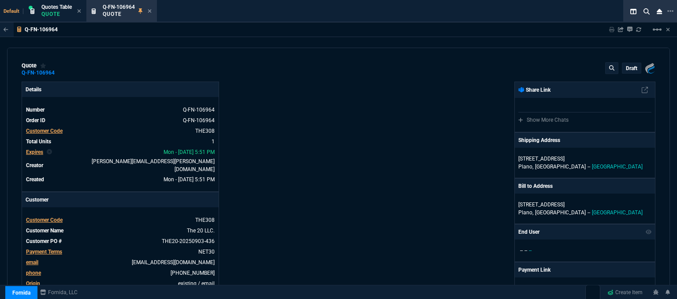
click at [627, 66] on p "draft" at bounding box center [630, 68] width 11 height 7
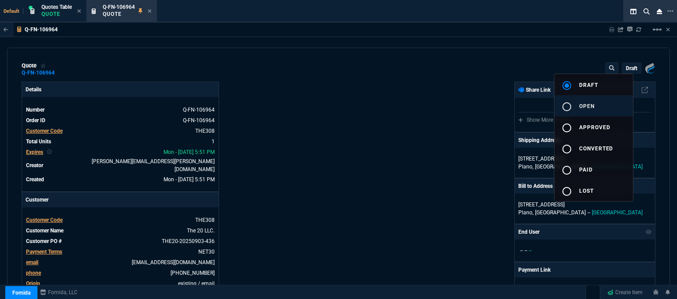
click at [594, 100] on button "radio_button_unchecked open" at bounding box center [593, 105] width 78 height 21
click at [407, 97] on div at bounding box center [338, 149] width 677 height 299
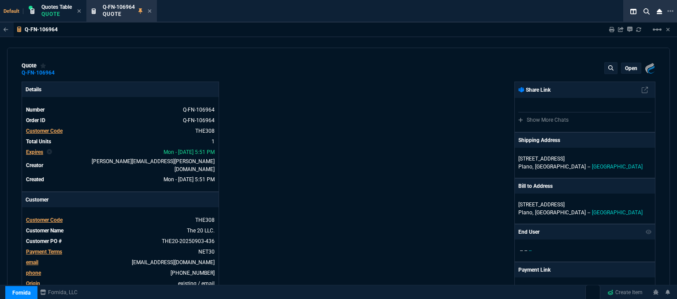
type input "11"
type input "63"
click at [628, 65] on p "open" at bounding box center [631, 68] width 12 height 7
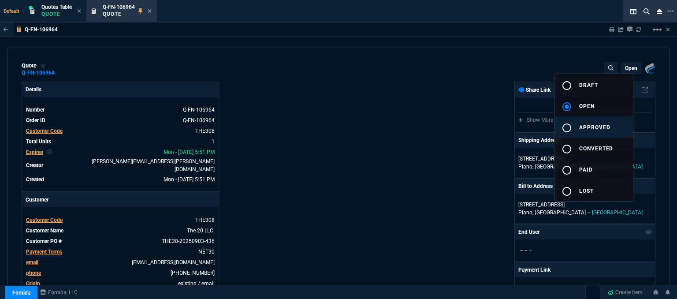
click at [592, 126] on span "approved" at bounding box center [594, 127] width 31 height 6
click at [316, 132] on div at bounding box center [338, 149] width 677 height 299
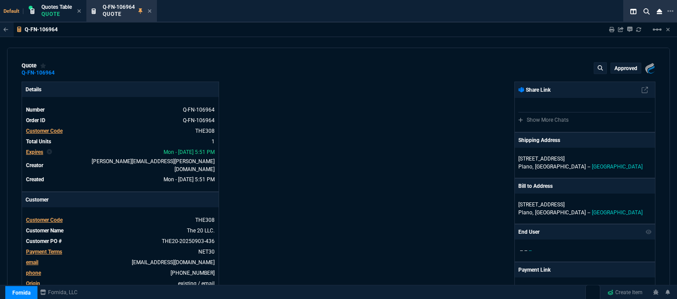
type input "11"
type input "63"
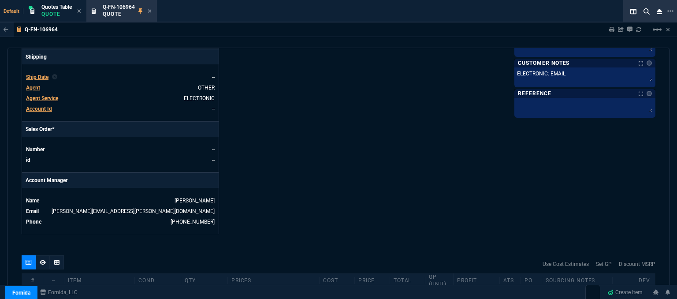
scroll to position [442, 0]
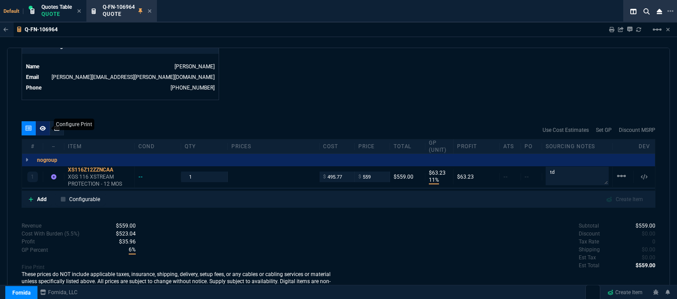
click at [37, 122] on div at bounding box center [43, 128] width 14 height 14
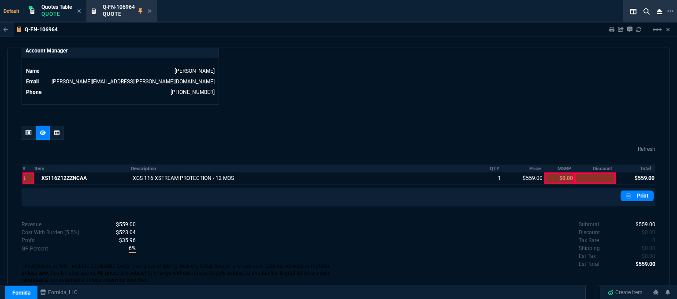
scroll to position [430, 0]
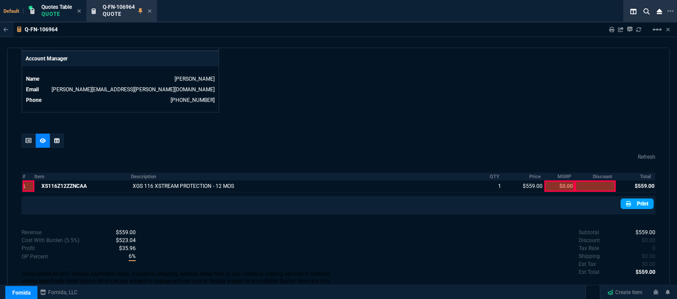
click at [629, 198] on link "Print" at bounding box center [636, 203] width 33 height 11
click at [151, 12] on icon at bounding box center [150, 11] width 4 height 4
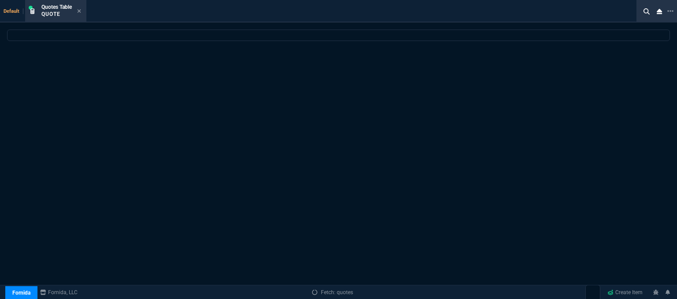
select select
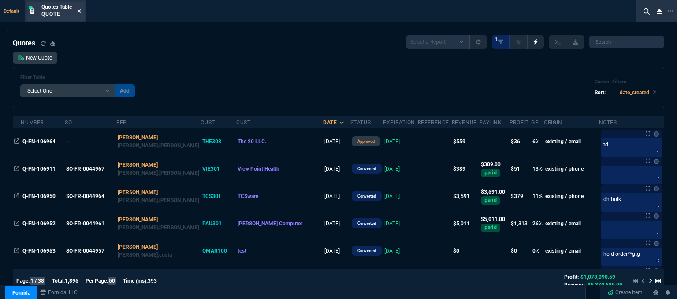
click at [79, 11] on icon at bounding box center [80, 11] width 4 height 4
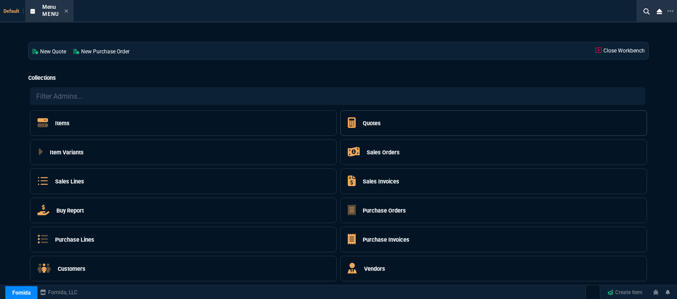
click at [362, 124] on h5 "Quotes" at bounding box center [371, 123] width 18 height 8
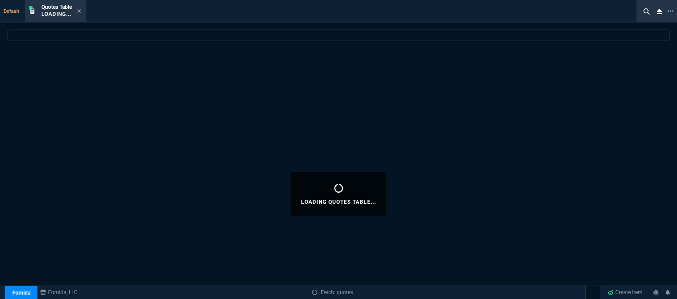
select select
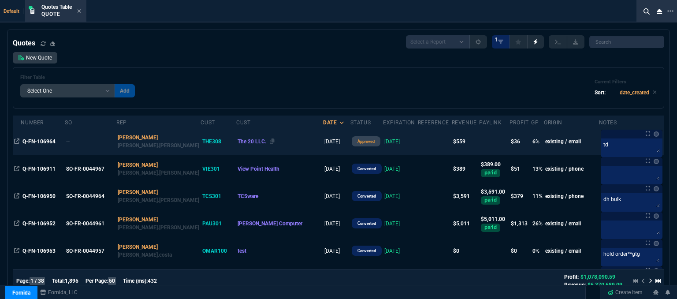
click at [252, 141] on div "The 20 LLC." at bounding box center [279, 141] width 84 height 8
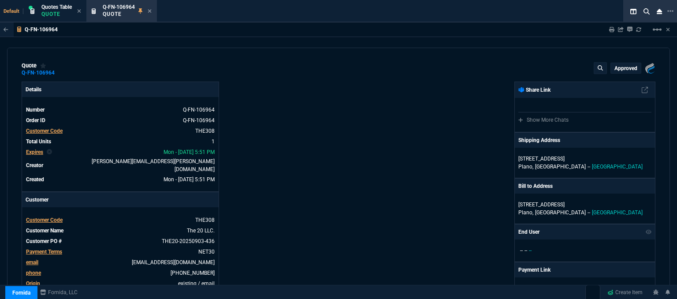
type input "11"
type input "63"
click at [149, 8] on fa-icon at bounding box center [150, 11] width 4 height 6
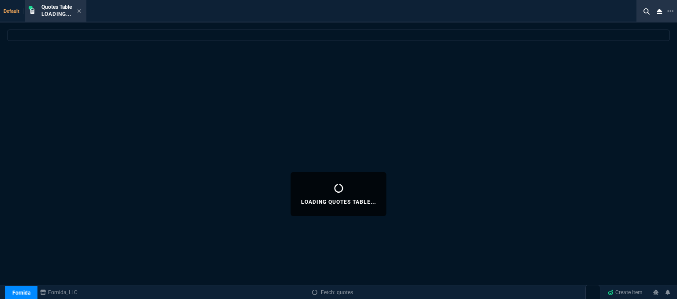
select select
